Goal: Transaction & Acquisition: Subscribe to service/newsletter

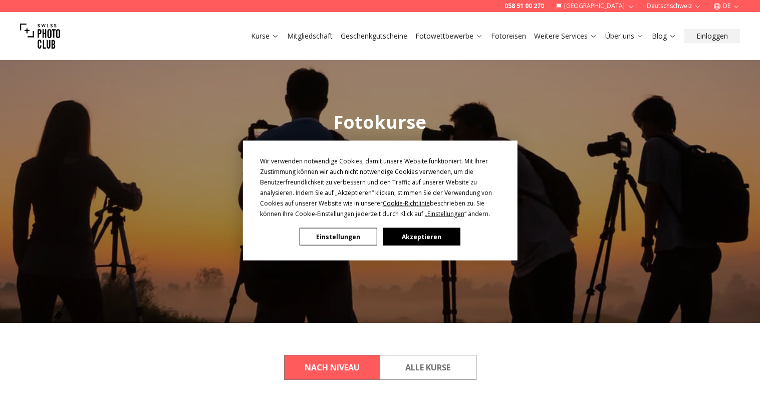
click at [360, 239] on button "Einstellungen" at bounding box center [338, 237] width 77 height 18
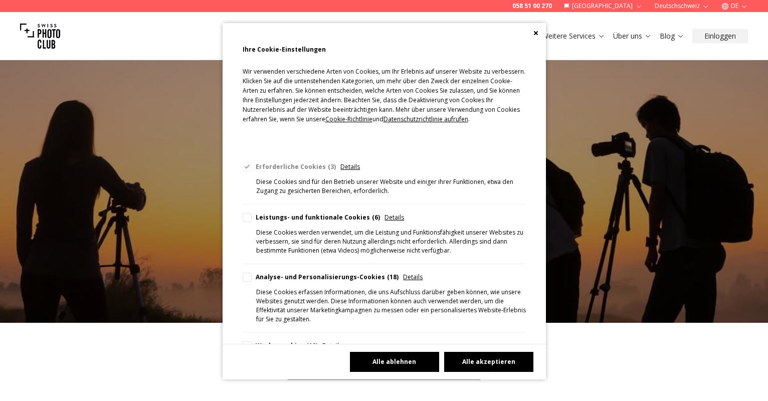
click at [391, 365] on button "Alle ablehnen" at bounding box center [394, 362] width 89 height 20
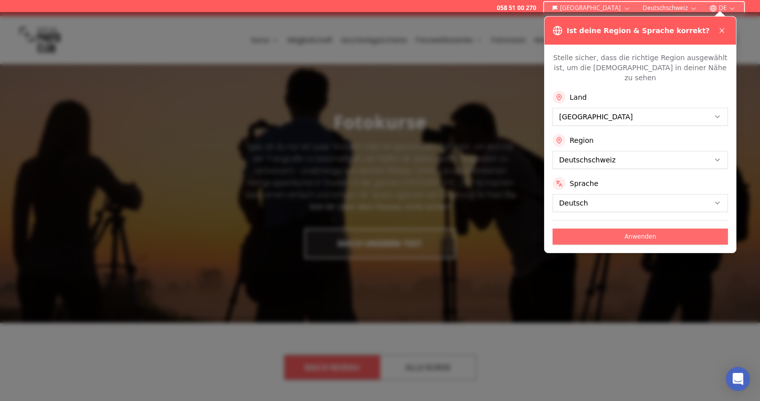
click at [599, 229] on button "Anwenden" at bounding box center [640, 237] width 175 height 16
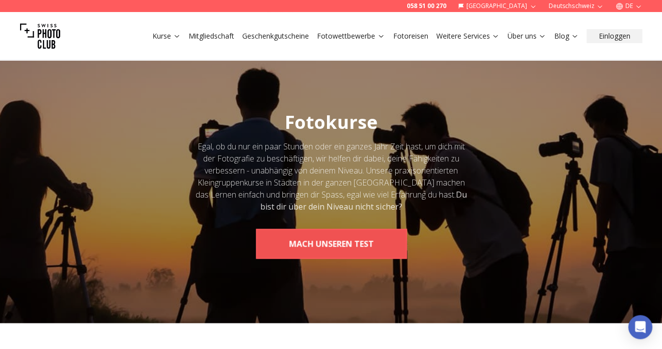
click at [330, 243] on button "MACH UNSEREN TEST" at bounding box center [331, 244] width 151 height 30
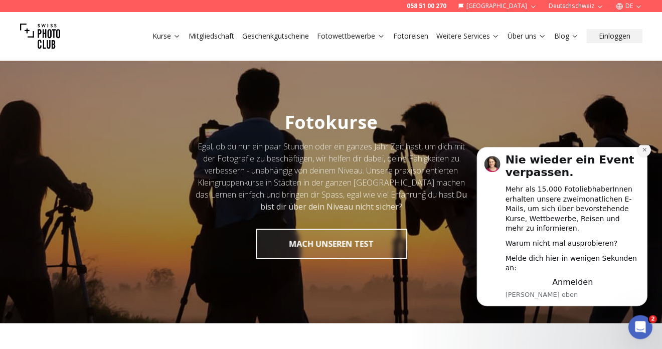
click at [643, 152] on icon "Dismiss notification" at bounding box center [644, 150] width 6 height 6
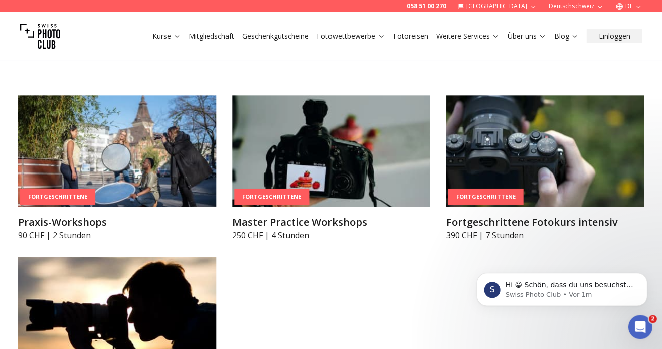
scroll to position [1710, 0]
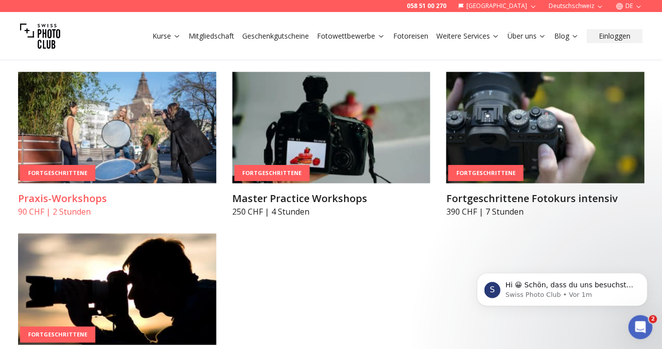
click at [65, 164] on div "Fortgeschrittene" at bounding box center [57, 172] width 75 height 17
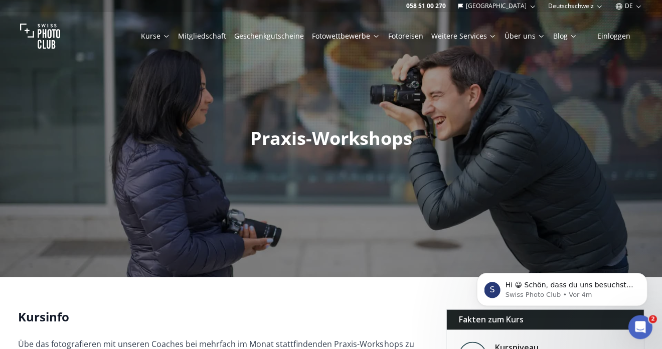
click at [226, 36] on link "Mitgliedschaft" at bounding box center [202, 36] width 48 height 10
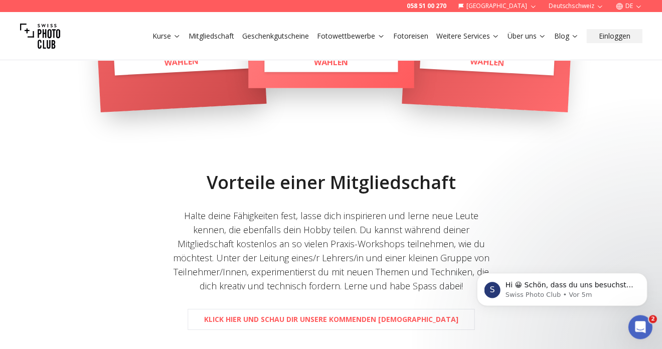
scroll to position [450, 0]
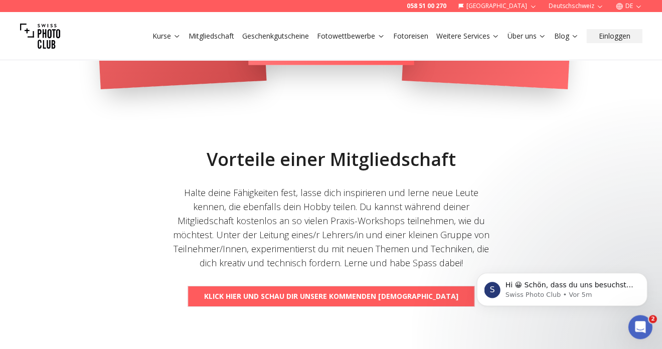
click at [301, 297] on b "Klick hier und schau dir unsere kommenden [DEMOGRAPHIC_DATA]" at bounding box center [331, 296] width 254 height 10
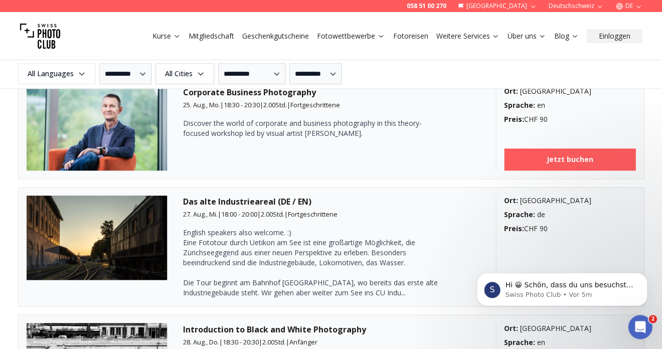
scroll to position [1694, 0]
